Goal: Information Seeking & Learning: Learn about a topic

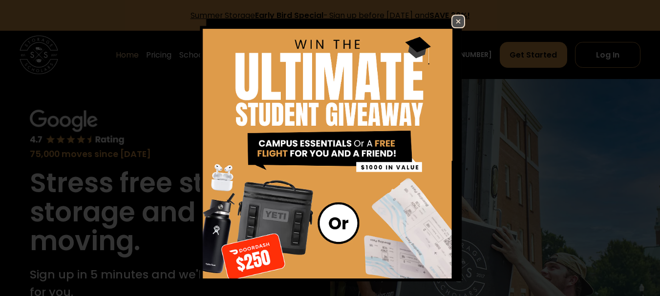
click at [452, 19] on img at bounding box center [458, 22] width 12 height 12
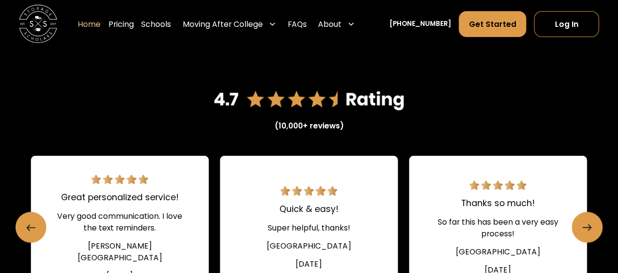
scroll to position [1319, 0]
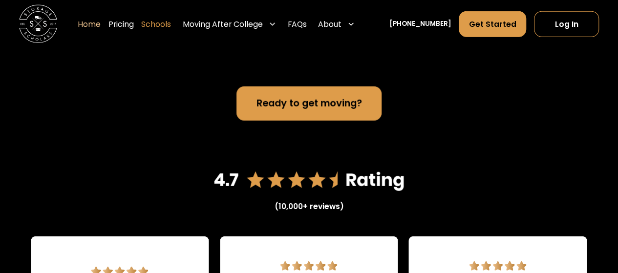
click at [168, 25] on link "Schools" at bounding box center [156, 24] width 30 height 27
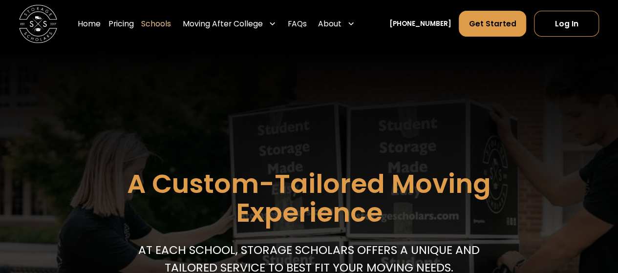
scroll to position [195, 0]
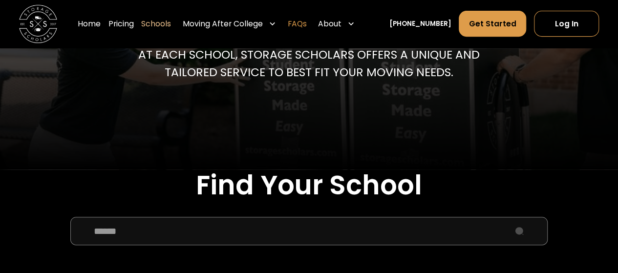
click at [307, 24] on link "FAQs" at bounding box center [297, 24] width 19 height 27
